Goal: Navigation & Orientation: Find specific page/section

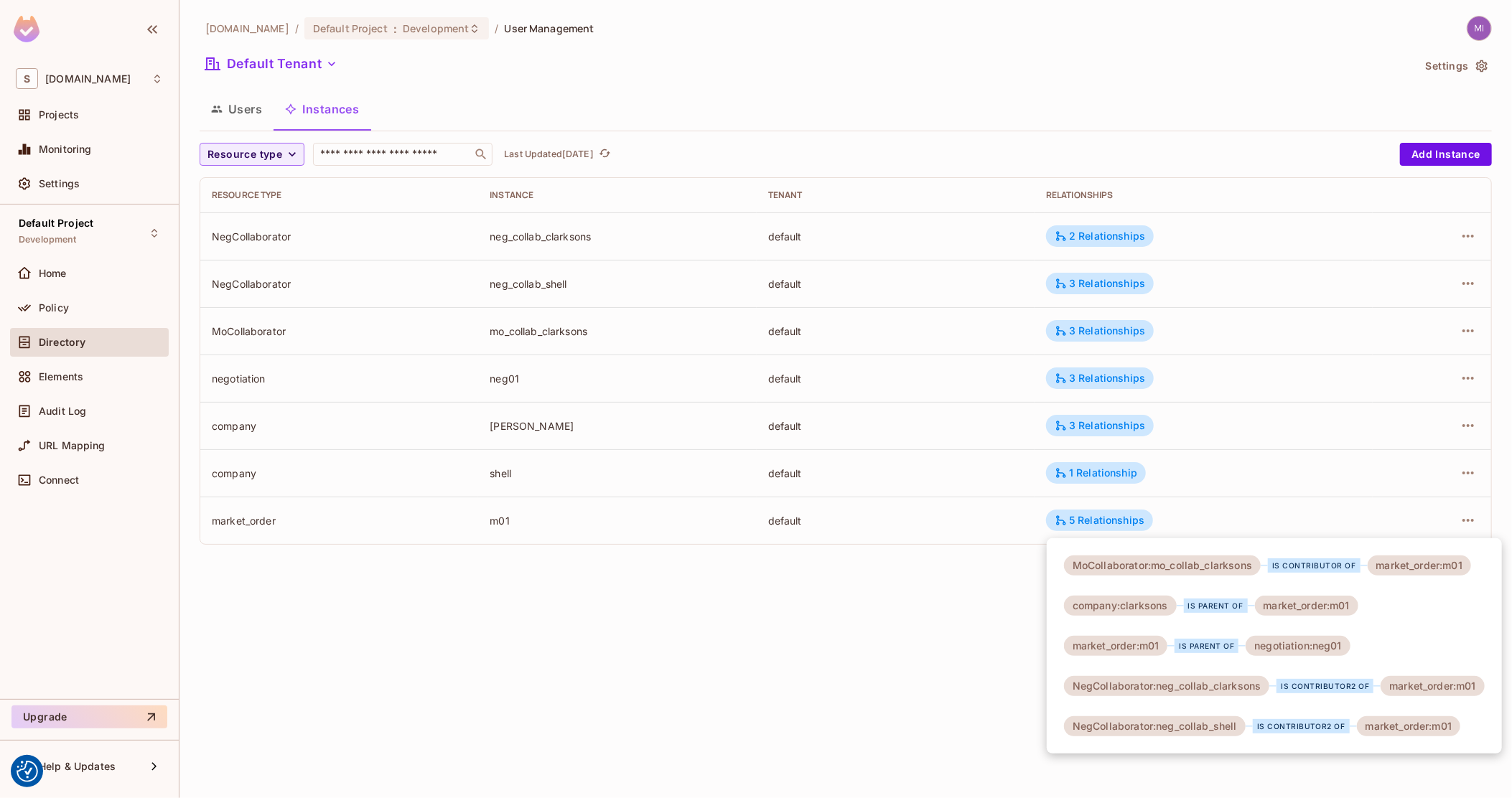
click at [64, 472] on div at bounding box center [756, 399] width 1512 height 798
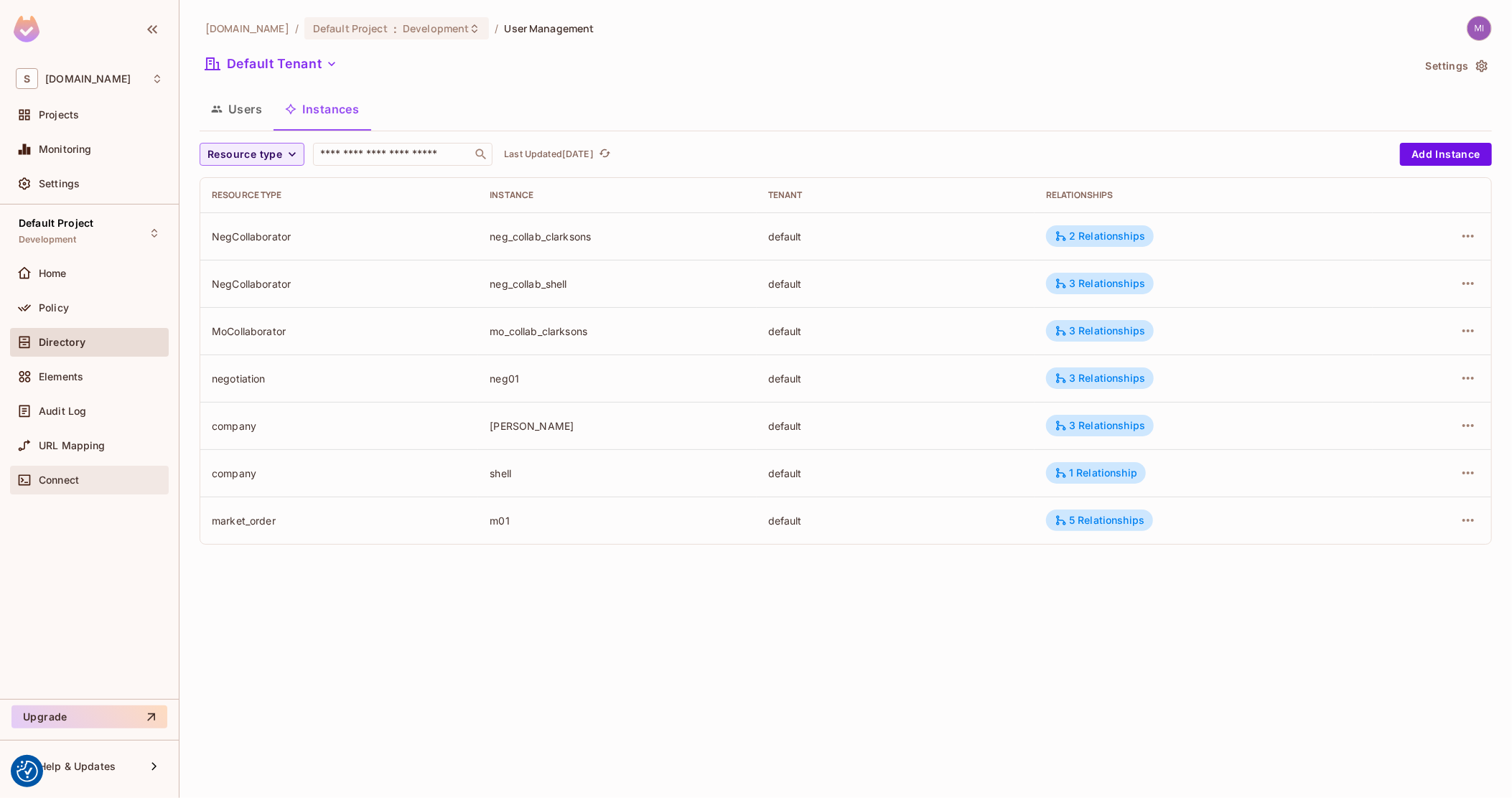
click at [67, 474] on span "Connect" at bounding box center [59, 480] width 40 height 12
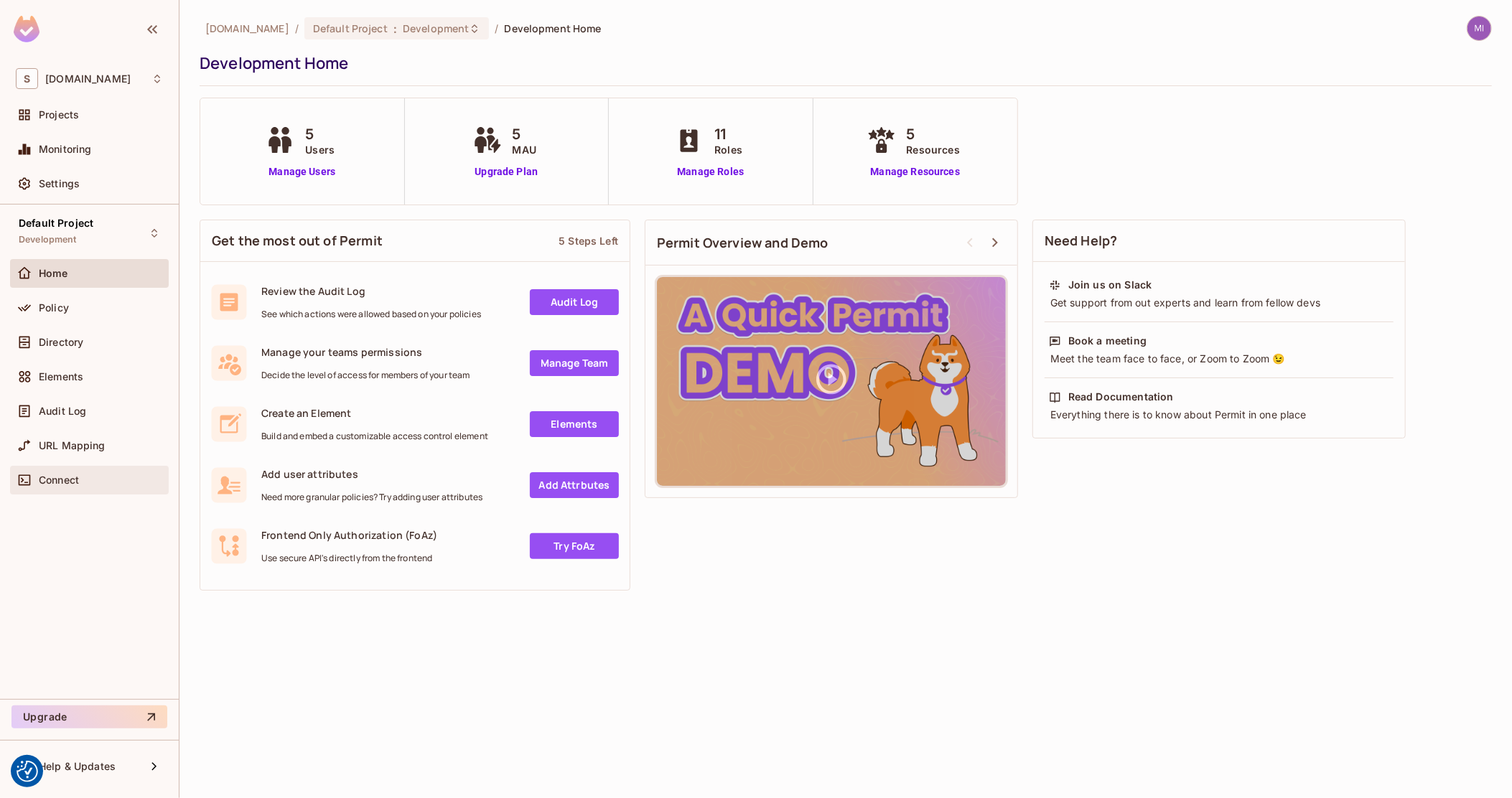
click at [87, 479] on div "Connect" at bounding box center [101, 480] width 125 height 12
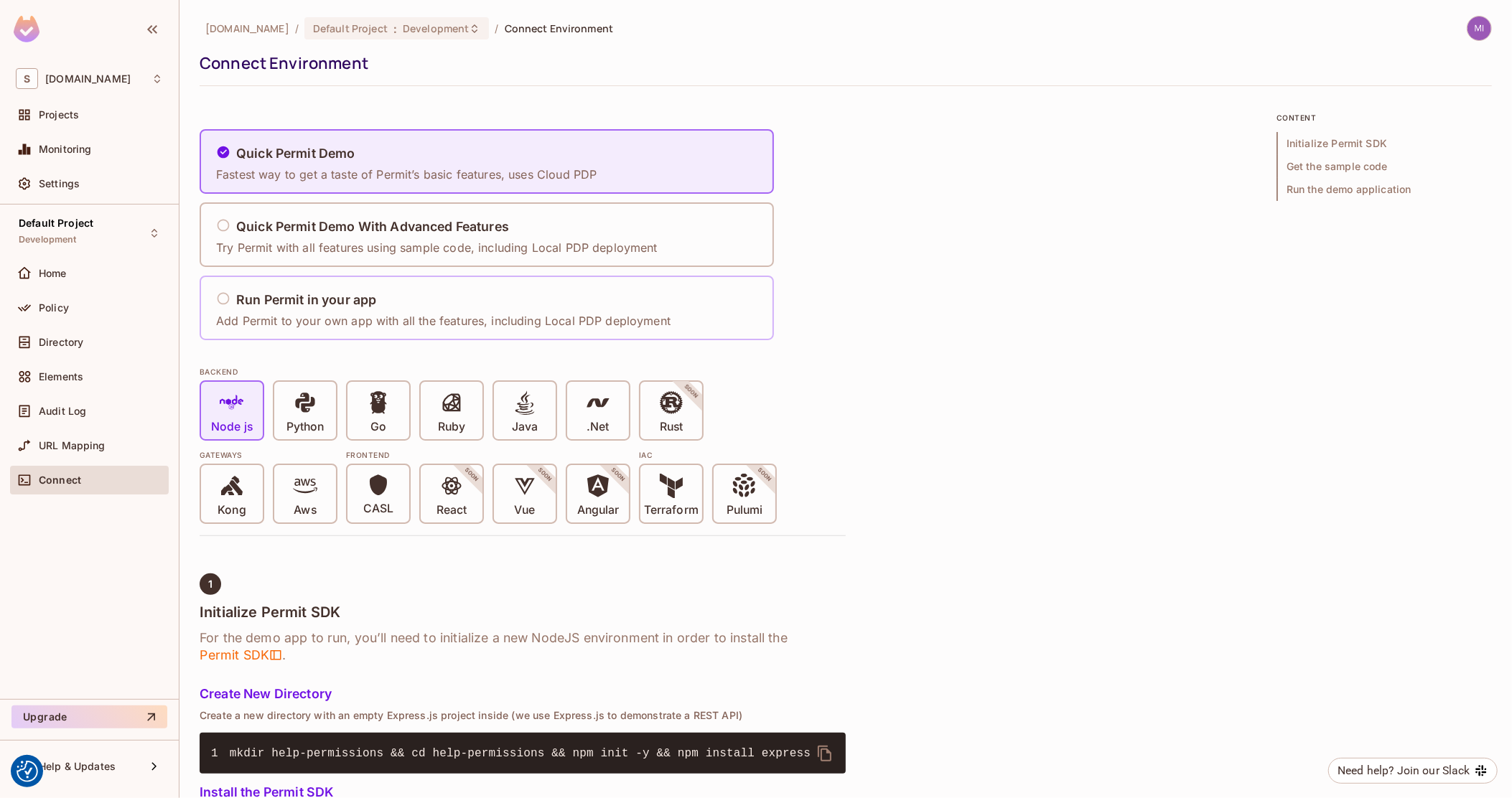
drag, startPoint x: 589, startPoint y: 413, endPoint x: 238, endPoint y: 294, distance: 370.6
click at [590, 413] on icon at bounding box center [598, 402] width 25 height 25
click at [238, 294] on h5 "Run Permit in your app" at bounding box center [306, 299] width 140 height 14
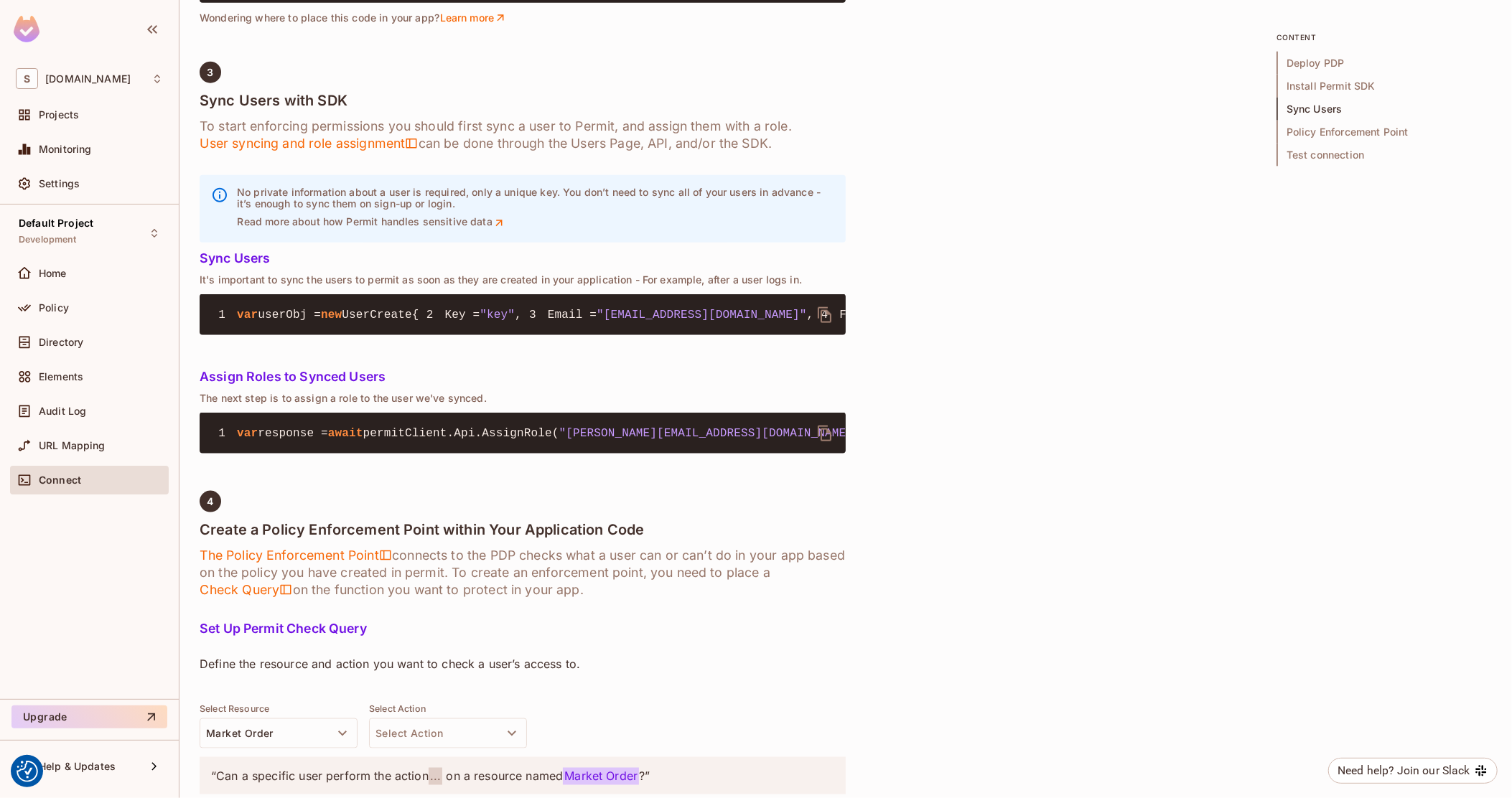
scroll to position [1270, 0]
